Goal: Task Accomplishment & Management: Manage account settings

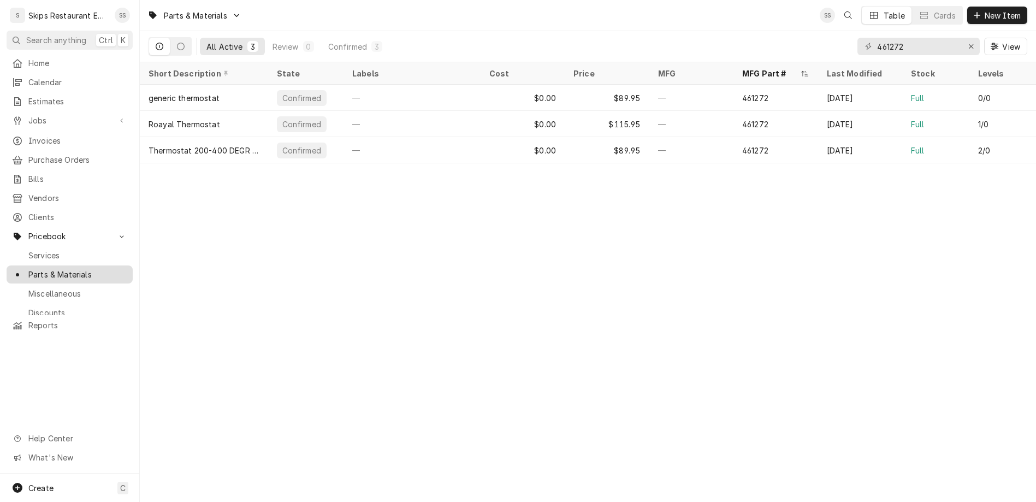
click at [40, 269] on span "Parts & Materials" at bounding box center [77, 274] width 99 height 11
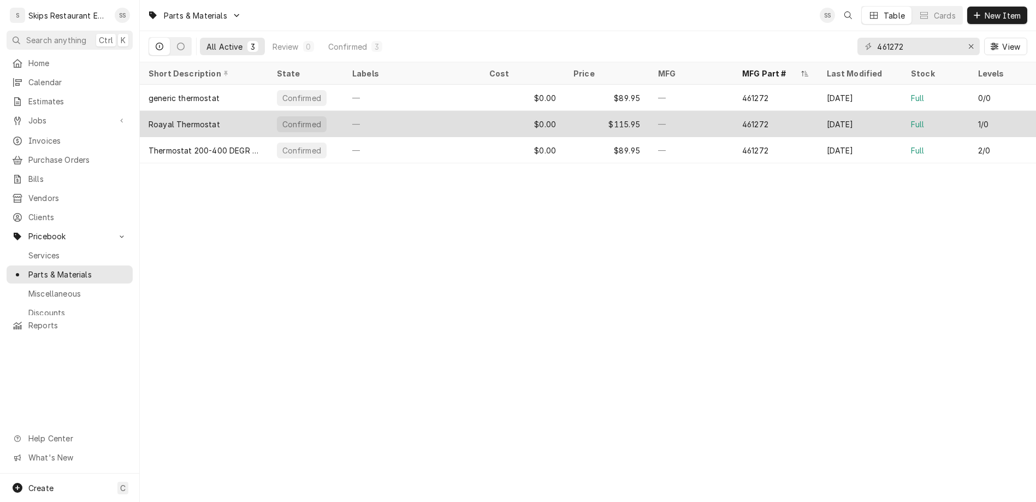
click at [221, 111] on div "Roayal Thermostat" at bounding box center [204, 124] width 128 height 26
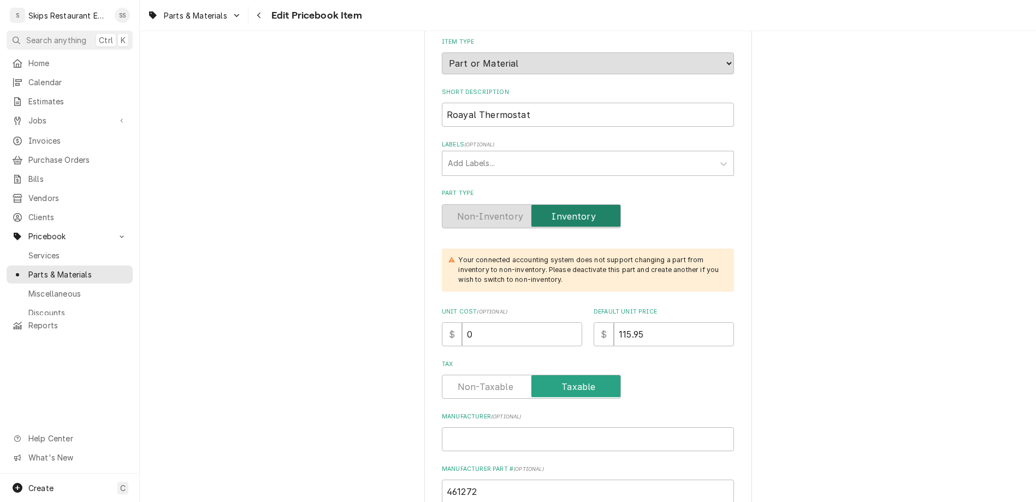
scroll to position [469, 0]
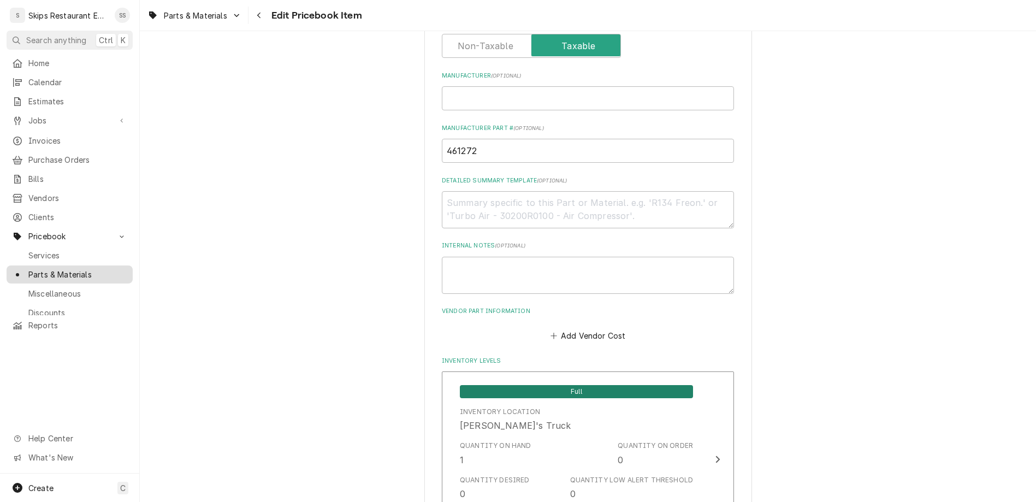
click at [37, 269] on span "Parts & Materials" at bounding box center [77, 274] width 99 height 11
click at [44, 269] on span "Parts & Materials" at bounding box center [77, 274] width 99 height 11
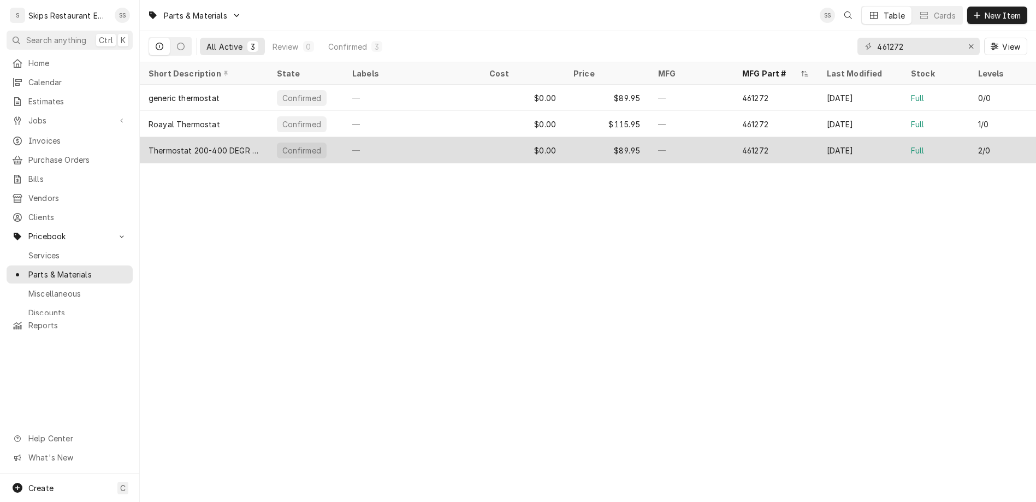
click at [281, 145] on div "Confirmed" at bounding box center [301, 150] width 41 height 11
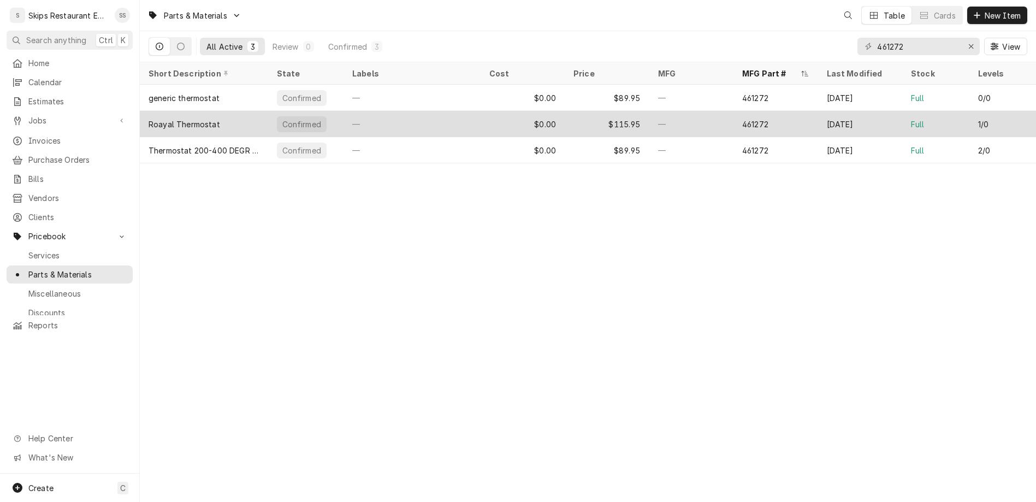
click at [281, 118] on div "Confirmed" at bounding box center [301, 123] width 41 height 11
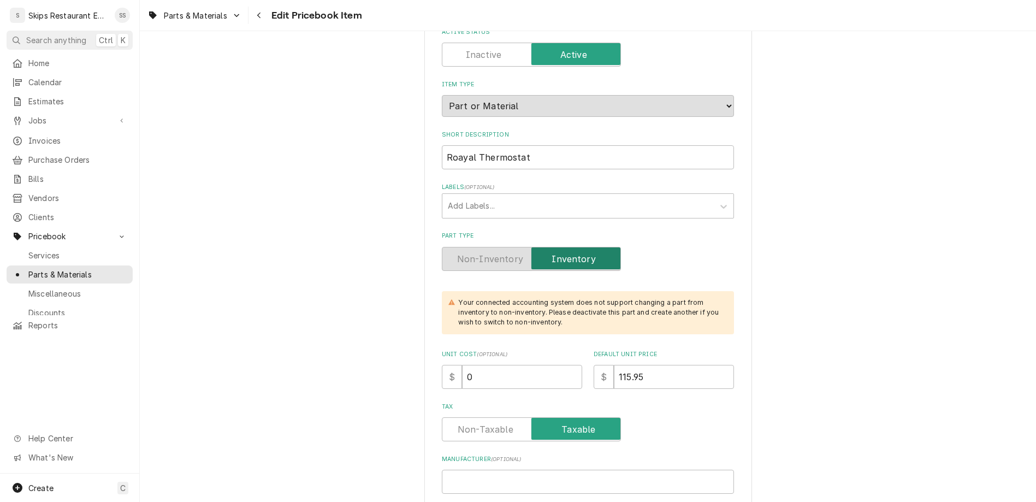
scroll to position [210, 0]
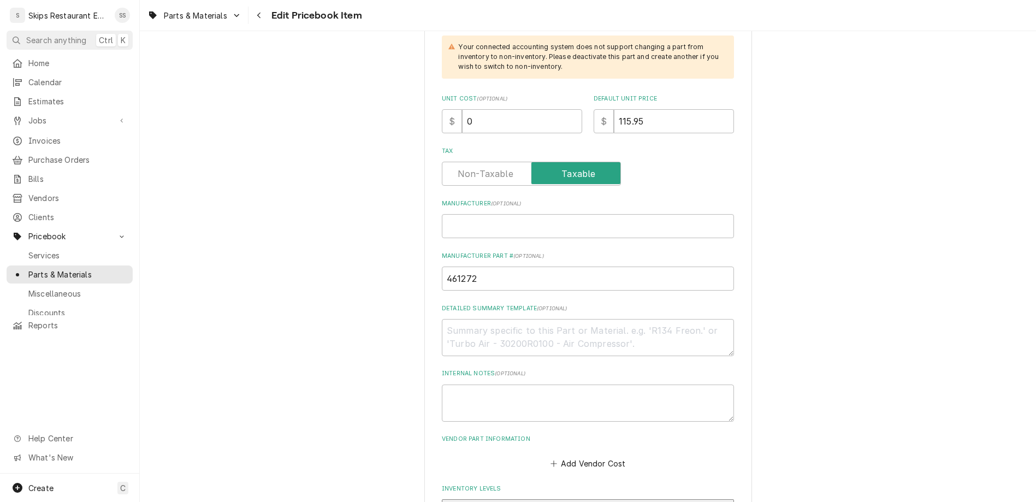
drag, startPoint x: 501, startPoint y: 368, endPoint x: 469, endPoint y: 372, distance: 32.0
type input "0"
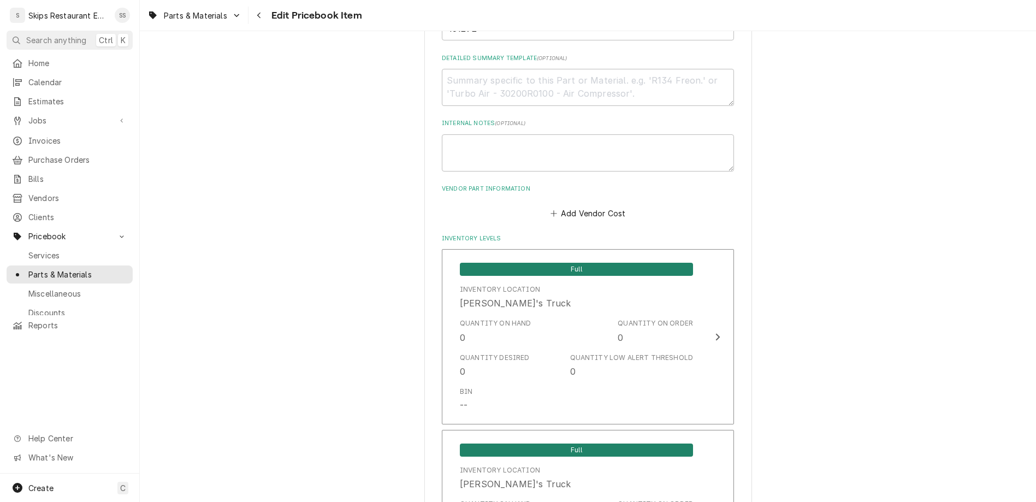
scroll to position [596, 0]
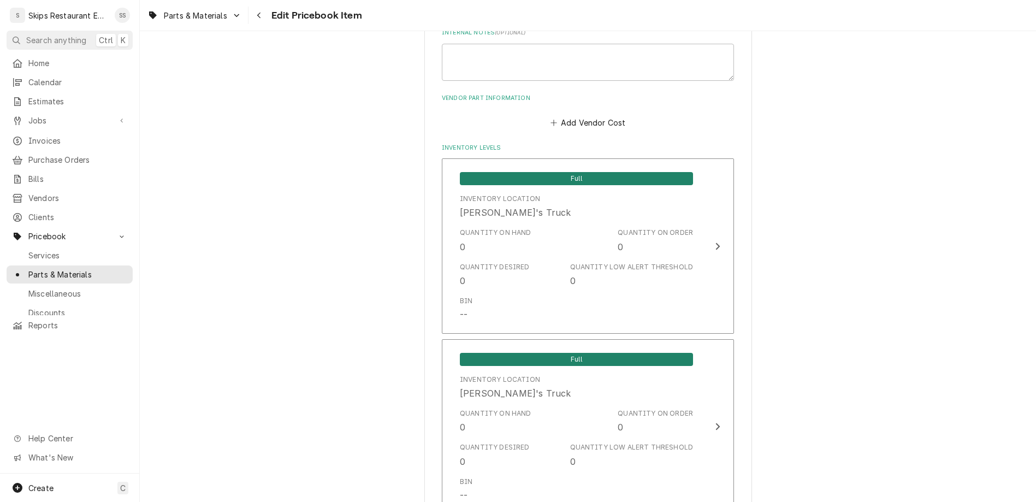
scroll to position [814, 0]
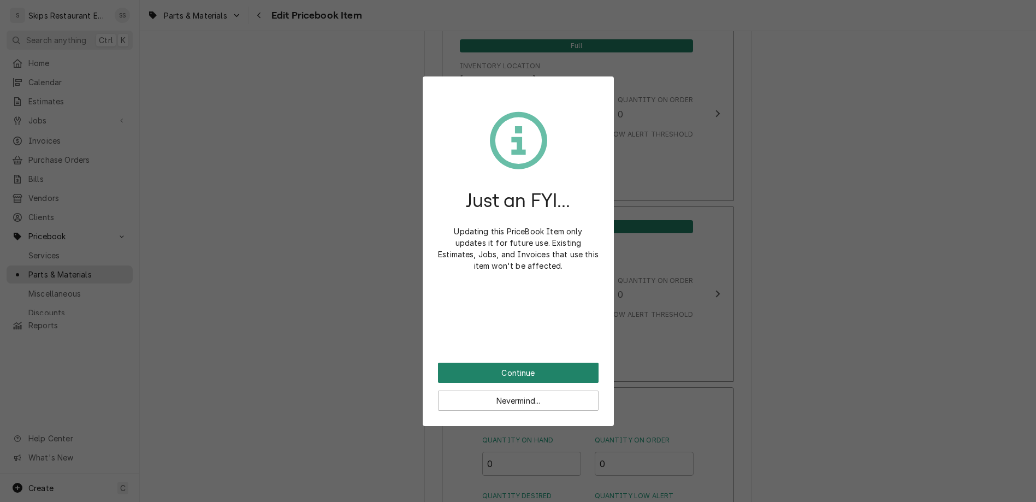
click at [513, 363] on button "Continue" at bounding box center [518, 373] width 161 height 20
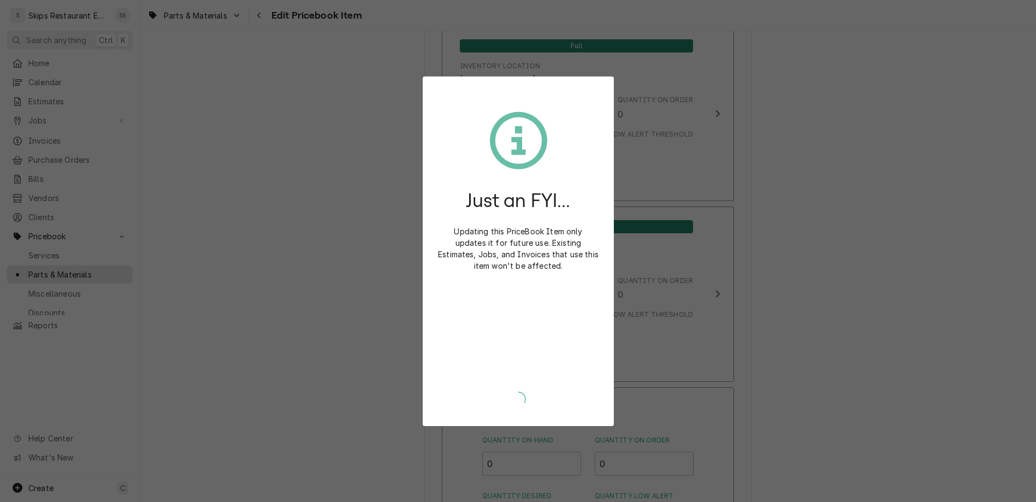
scroll to position [809, 0]
type textarea "x"
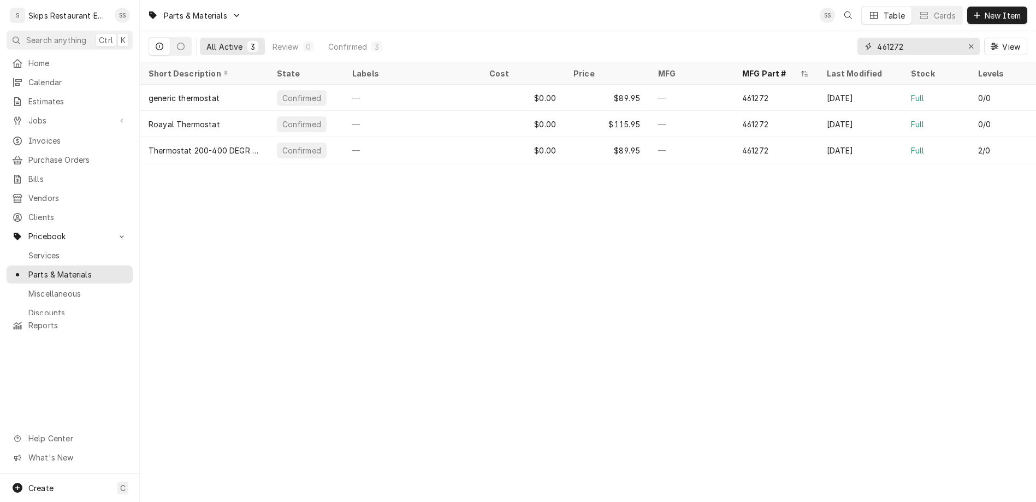
drag, startPoint x: 945, startPoint y: 33, endPoint x: 900, endPoint y: 35, distance: 44.8
click at [900, 38] on input "461272" at bounding box center [918, 46] width 82 height 17
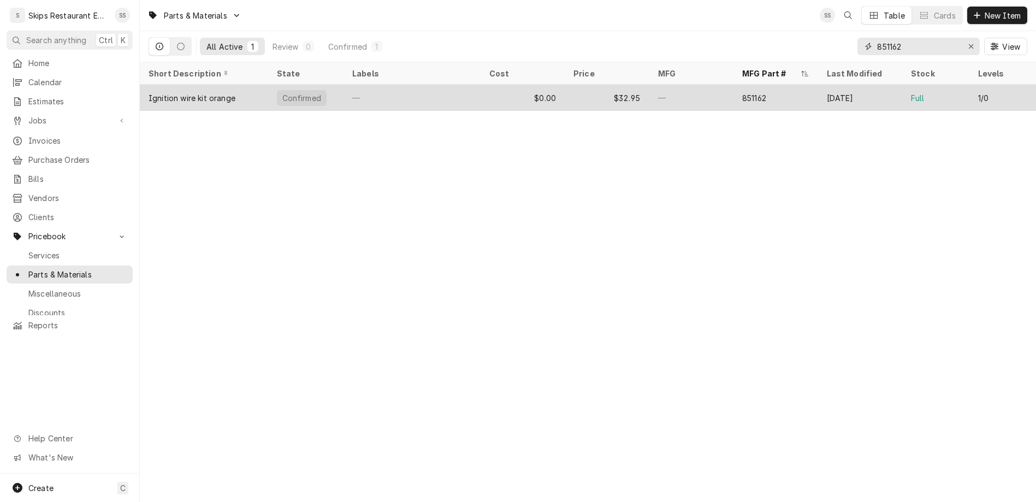
type input "851162"
click at [532, 85] on div "$0.00" at bounding box center [523, 98] width 85 height 26
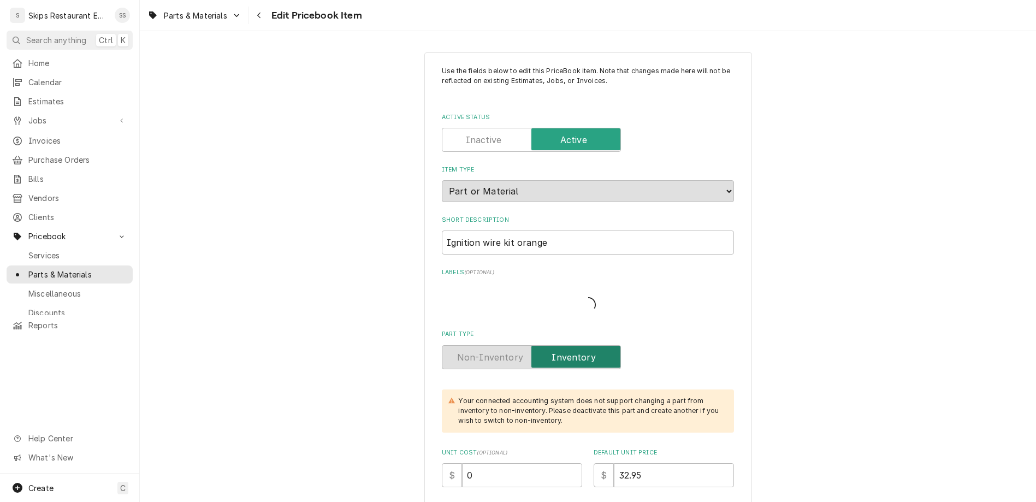
type textarea "x"
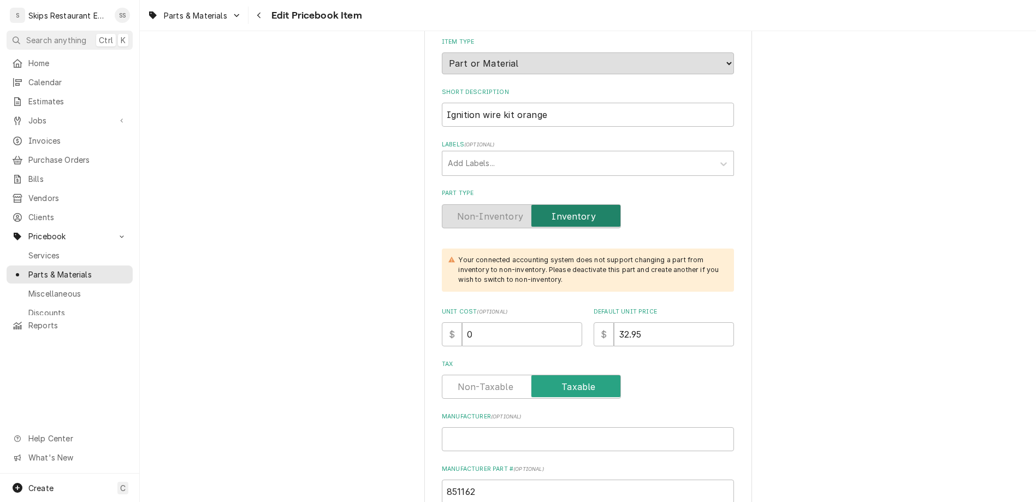
scroll to position [298, 0]
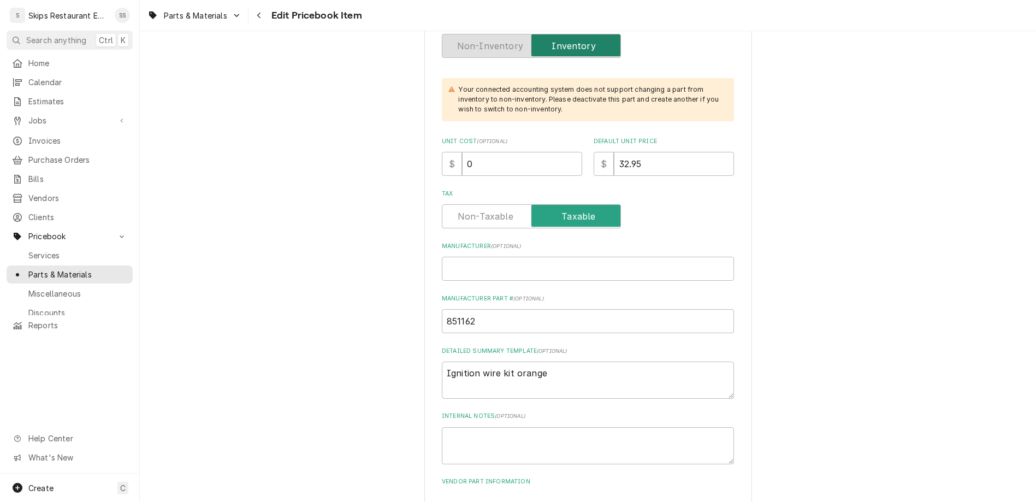
drag, startPoint x: 502, startPoint y: 410, endPoint x: 475, endPoint y: 415, distance: 27.7
type input "0"
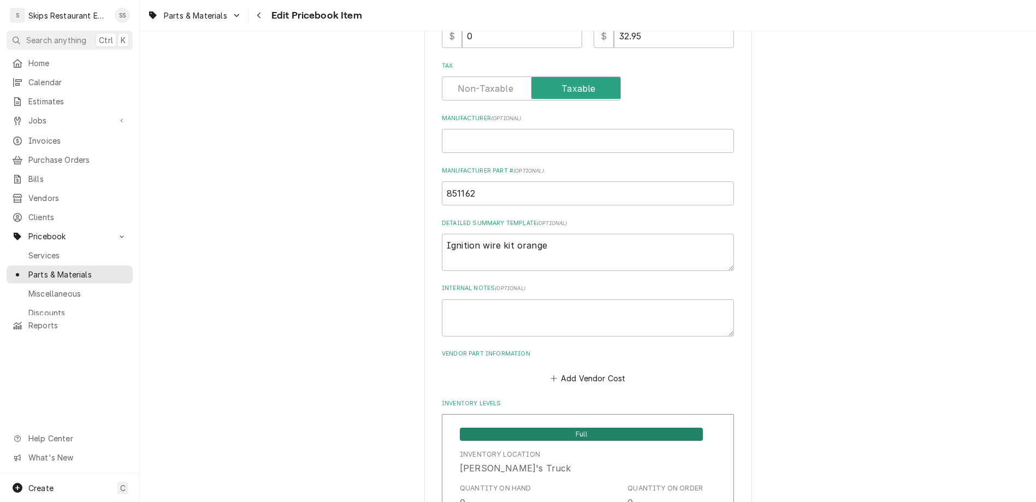
type textarea "x"
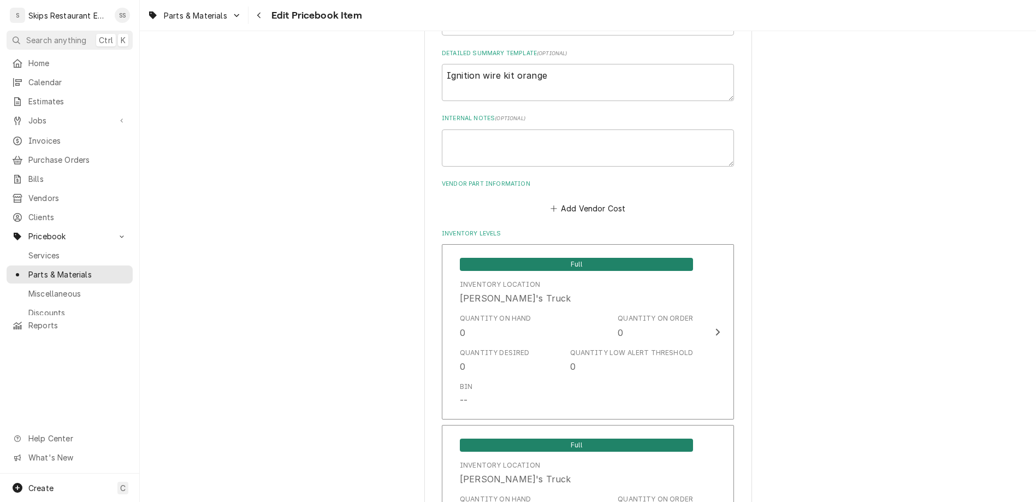
scroll to position [596, 0]
drag, startPoint x: 495, startPoint y: 382, endPoint x: 478, endPoint y: 381, distance: 17.0
type input "1"
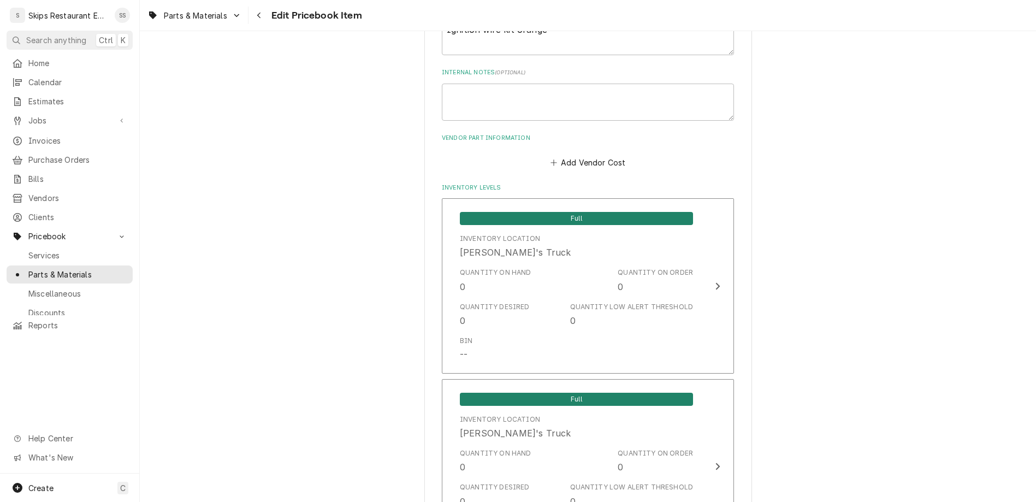
scroll to position [681, 0]
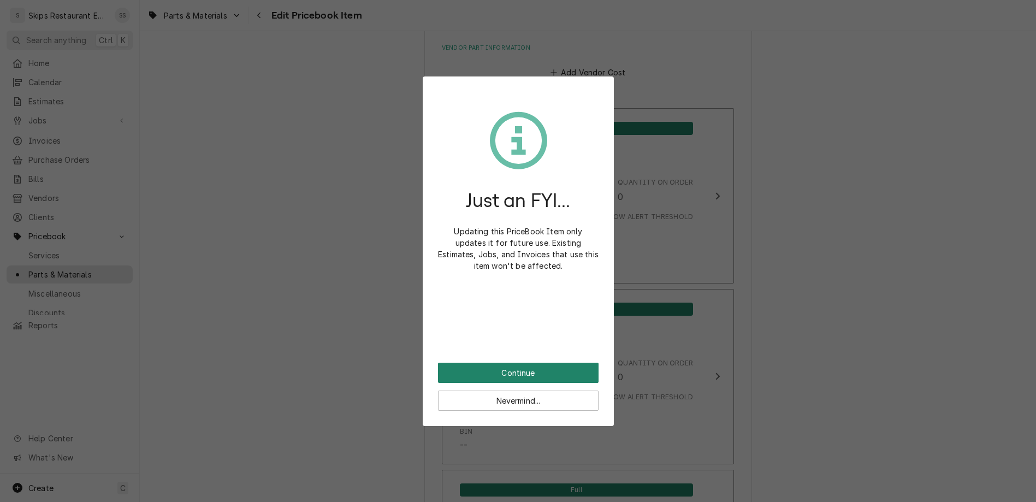
click at [511, 363] on button "Continue" at bounding box center [518, 373] width 161 height 20
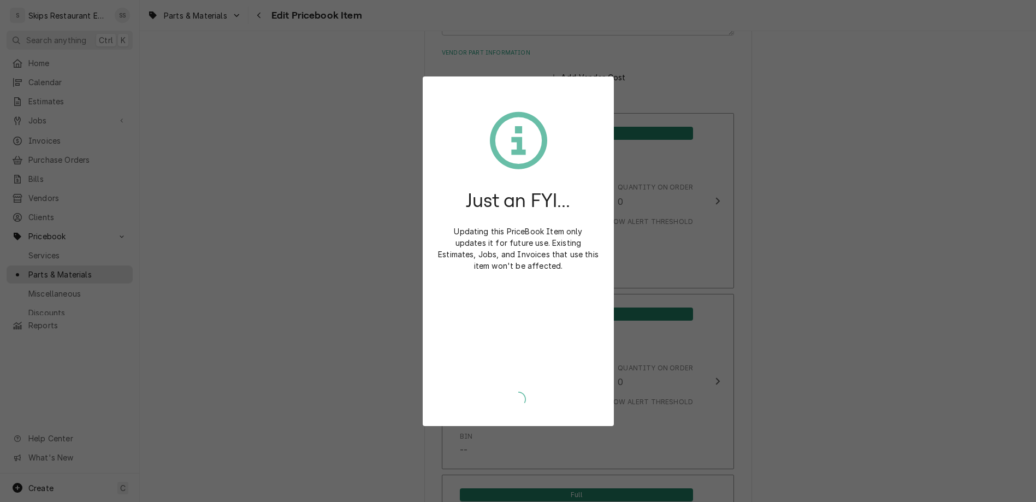
type textarea "x"
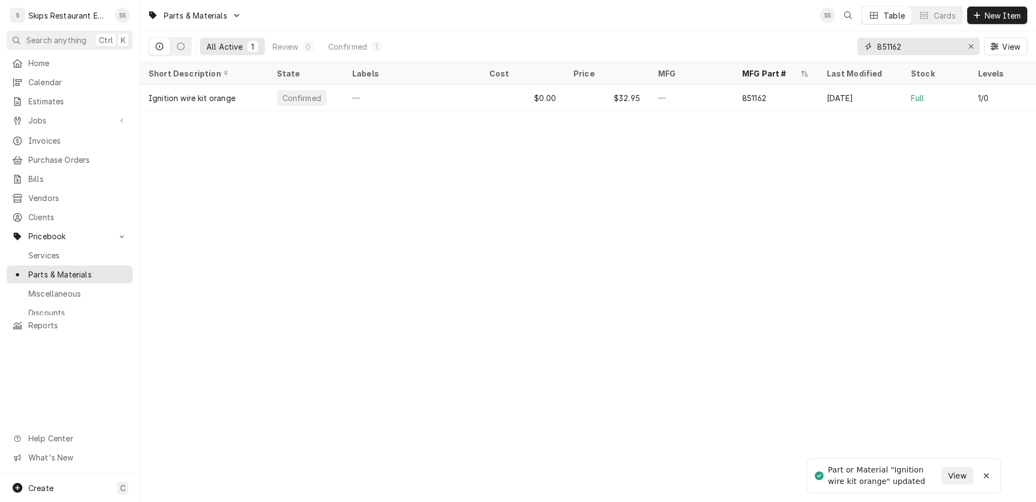
click at [944, 38] on input "851162" at bounding box center [918, 46] width 82 height 17
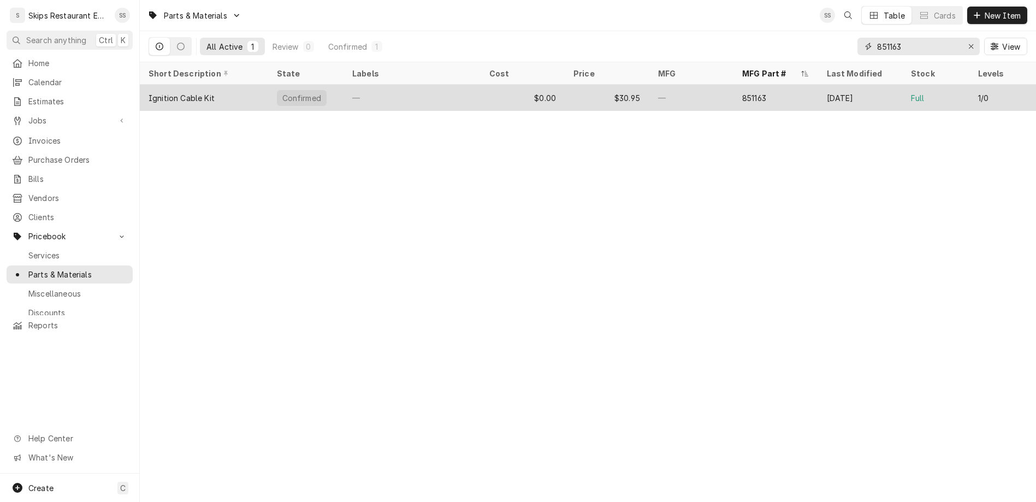
type input "851163"
click at [343, 85] on div "—" at bounding box center [411, 98] width 137 height 26
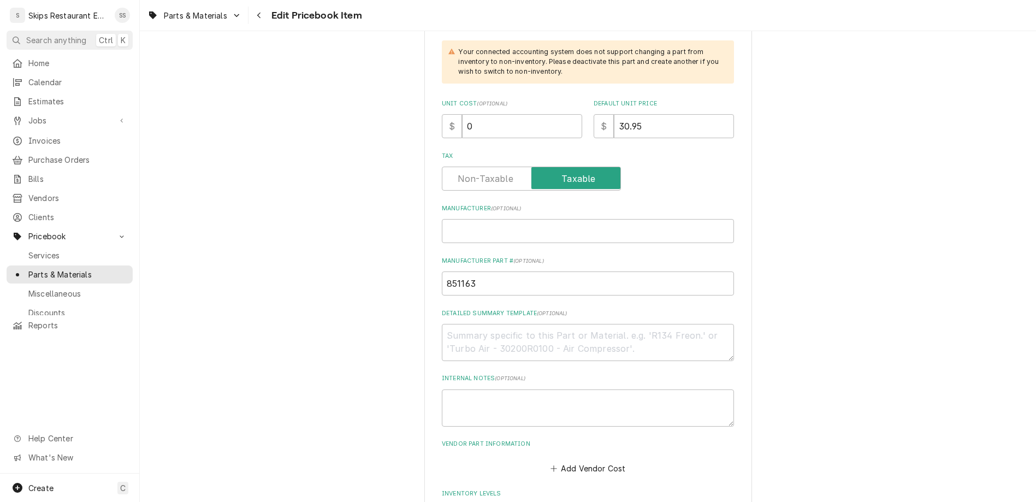
scroll to position [341, 0]
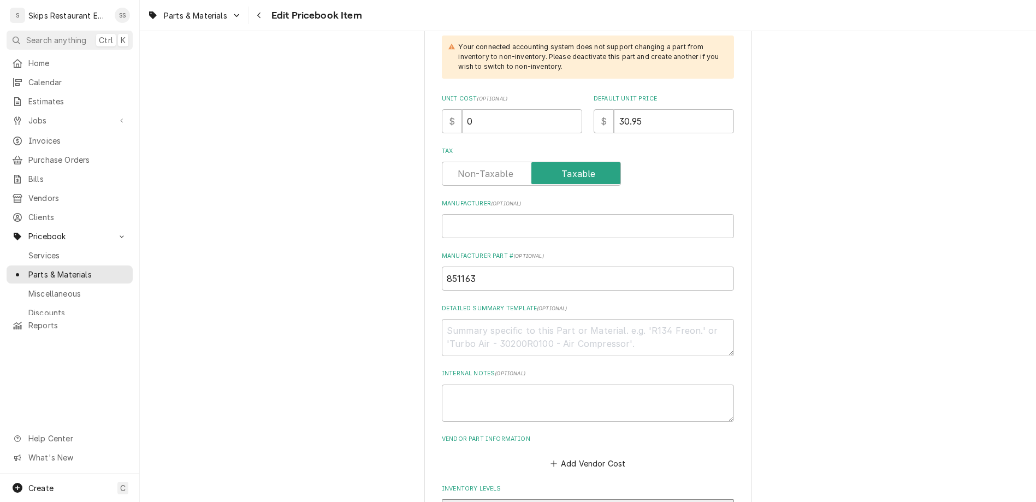
drag, startPoint x: 503, startPoint y: 365, endPoint x: 474, endPoint y: 373, distance: 30.5
type input "0"
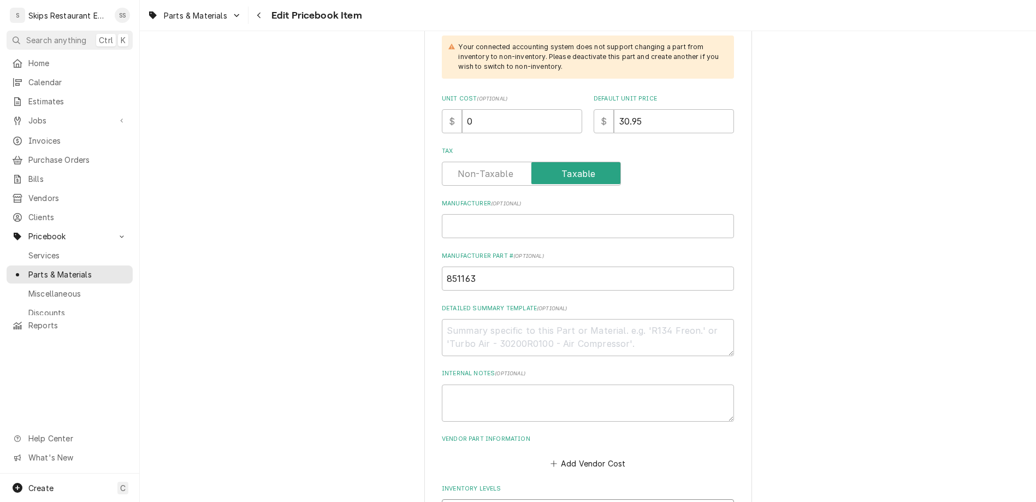
type textarea "x"
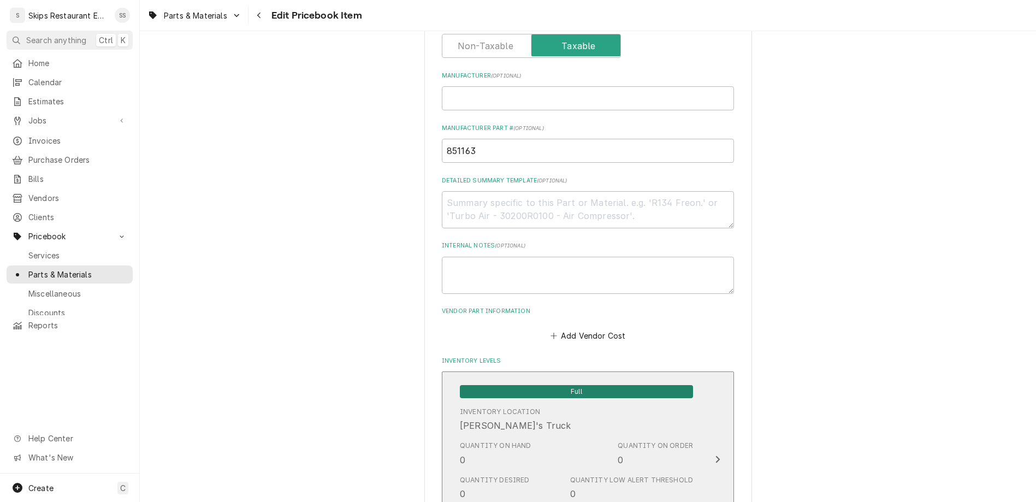
scroll to position [596, 0]
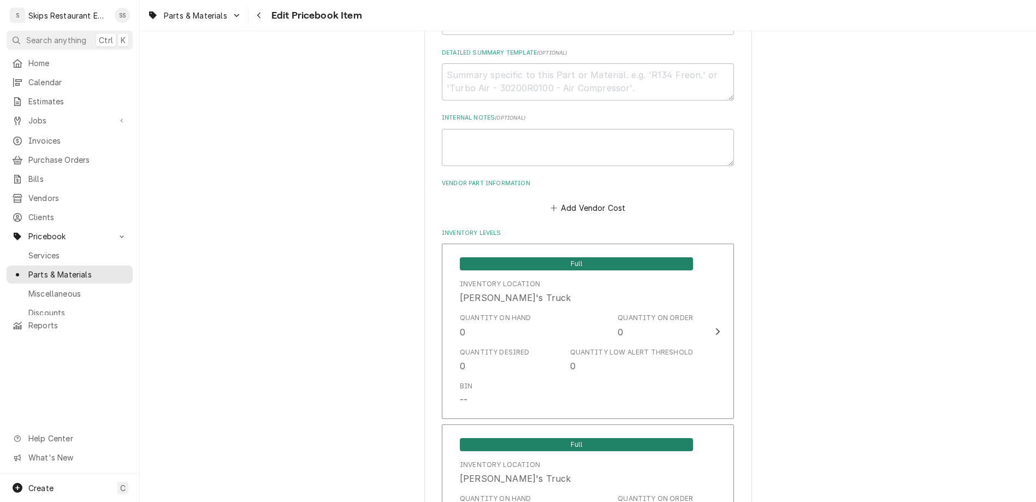
drag, startPoint x: 510, startPoint y: 381, endPoint x: 448, endPoint y: 391, distance: 63.0
type input "1"
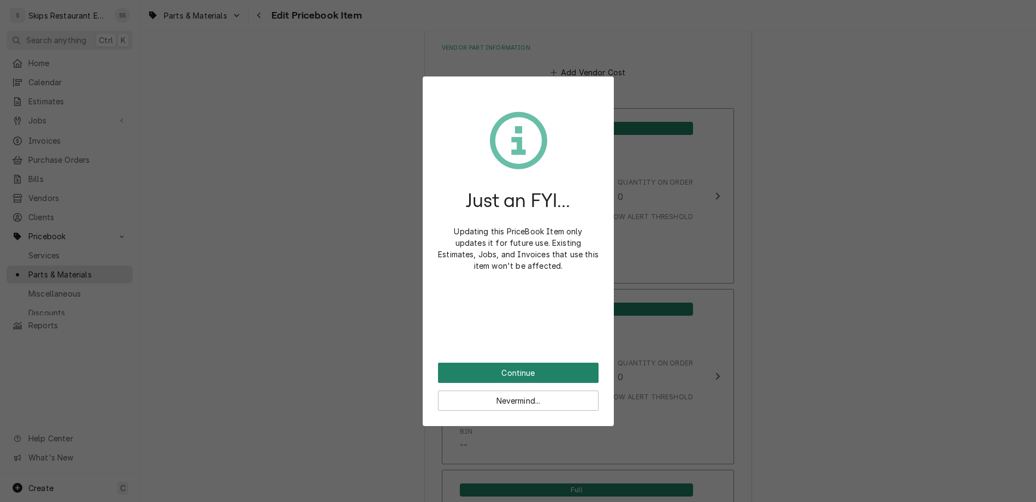
click at [503, 363] on button "Continue" at bounding box center [518, 373] width 161 height 20
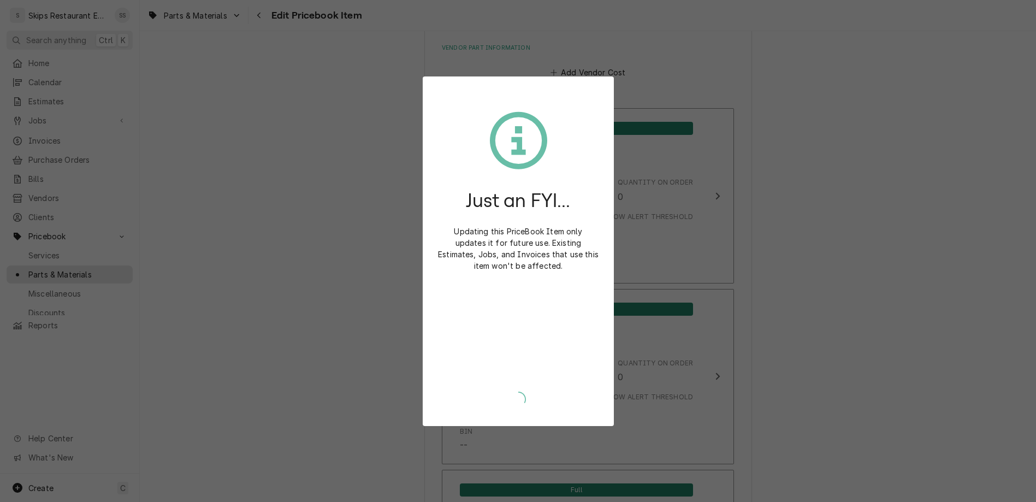
scroll to position [727, 0]
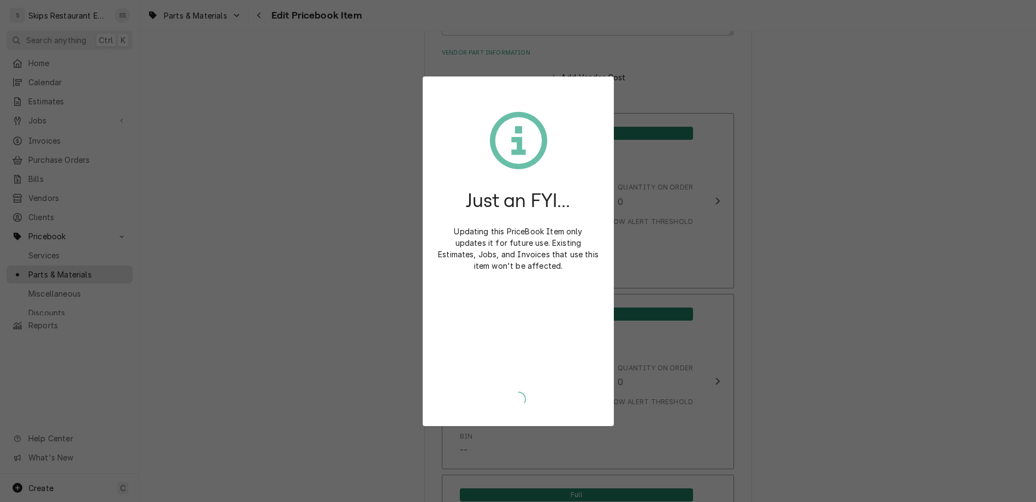
type textarea "x"
